Goal: Check status: Check status

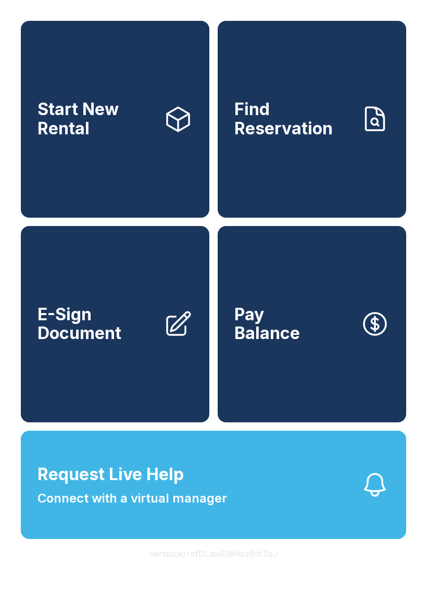
click at [313, 172] on link "Find Reservation" at bounding box center [312, 119] width 189 height 197
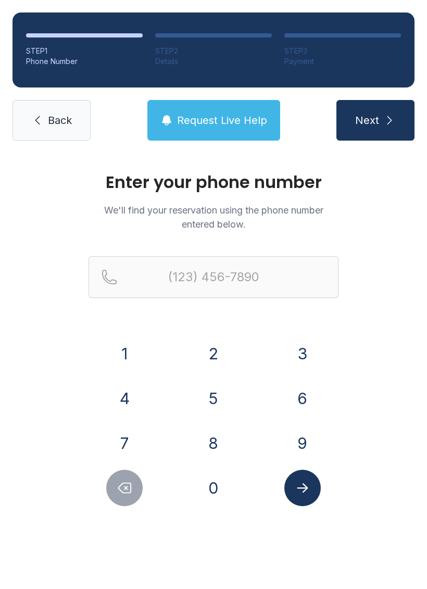
click at [225, 352] on button "2" at bounding box center [213, 353] width 36 height 36
click at [210, 400] on button "5" at bounding box center [213, 398] width 36 height 36
click at [292, 393] on button "6" at bounding box center [302, 398] width 36 height 36
click at [128, 449] on button "7" at bounding box center [124, 443] width 36 height 36
click at [209, 447] on button "8" at bounding box center [213, 443] width 36 height 36
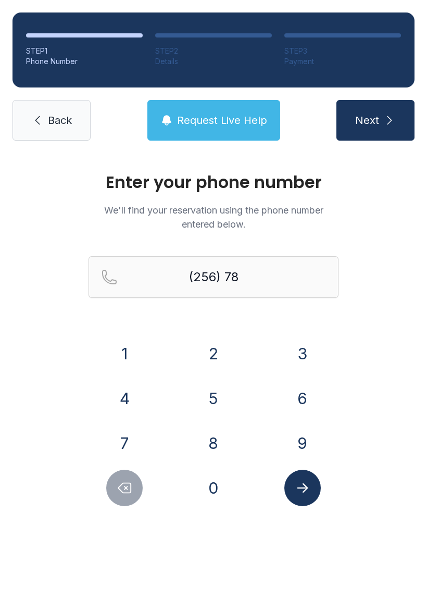
click at [298, 359] on button "3" at bounding box center [302, 353] width 36 height 36
click at [220, 439] on button "8" at bounding box center [213, 443] width 36 height 36
click at [209, 497] on button "0" at bounding box center [213, 488] width 36 height 36
click at [223, 434] on button "8" at bounding box center [213, 443] width 36 height 36
click at [220, 397] on button "5" at bounding box center [213, 398] width 36 height 36
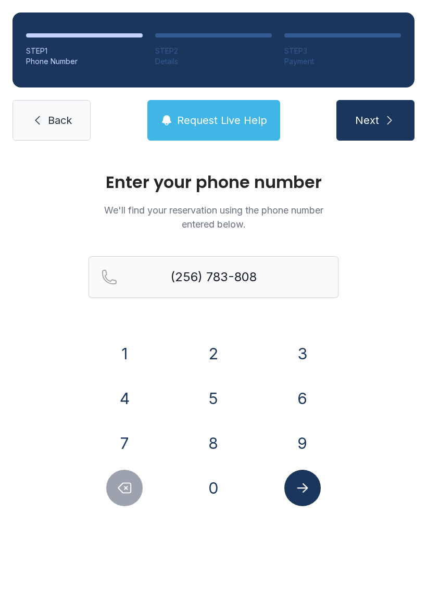
type input "[PHONE_NUMBER]"
click at [305, 485] on icon "Submit lookup form" at bounding box center [302, 487] width 11 height 9
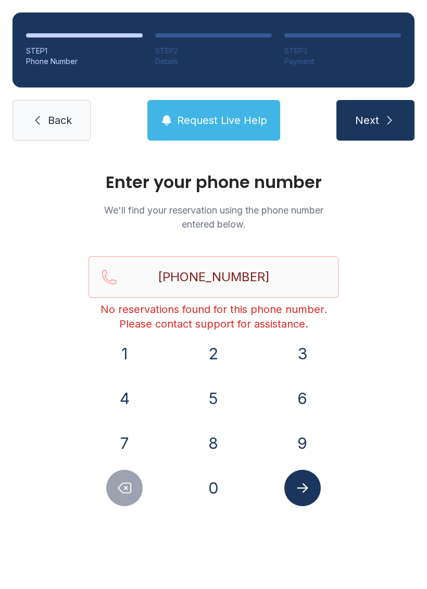
click at [229, 108] on button "Request Live Help" at bounding box center [213, 120] width 133 height 41
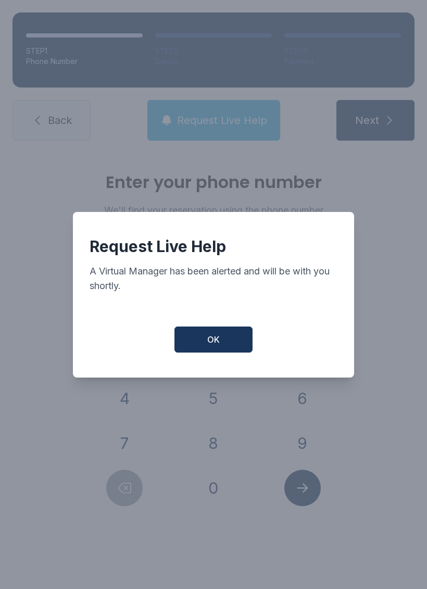
click at [227, 350] on button "OK" at bounding box center [213, 340] width 78 height 26
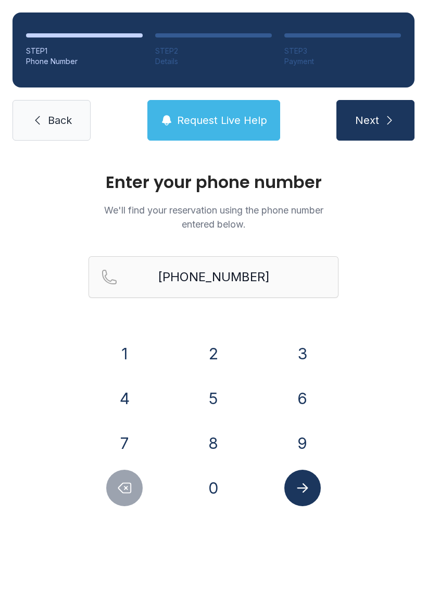
click at [385, 128] on button "Next" at bounding box center [375, 120] width 78 height 41
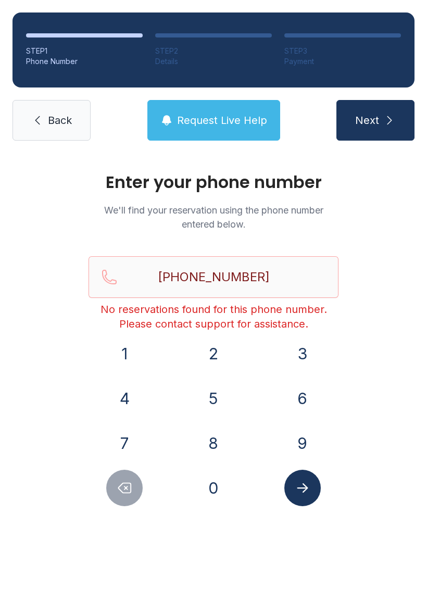
click at [218, 127] on span "Request Live Help" at bounding box center [222, 120] width 90 height 15
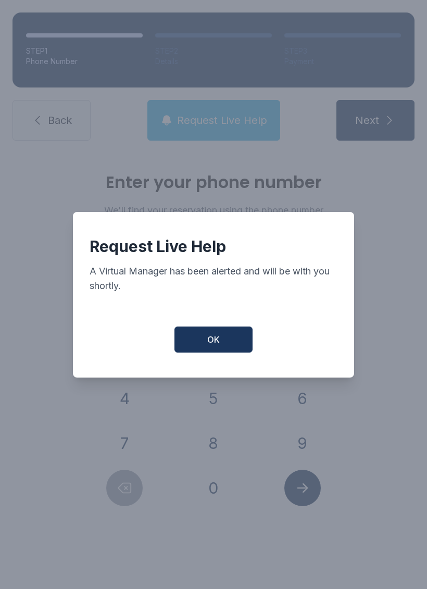
click at [228, 345] on button "OK" at bounding box center [213, 340] width 78 height 26
